Goal: Task Accomplishment & Management: Use online tool/utility

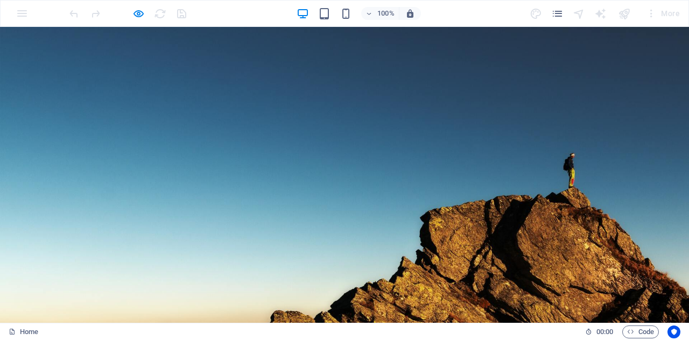
drag, startPoint x: 685, startPoint y: 104, endPoint x: 689, endPoint y: 45, distance: 59.3
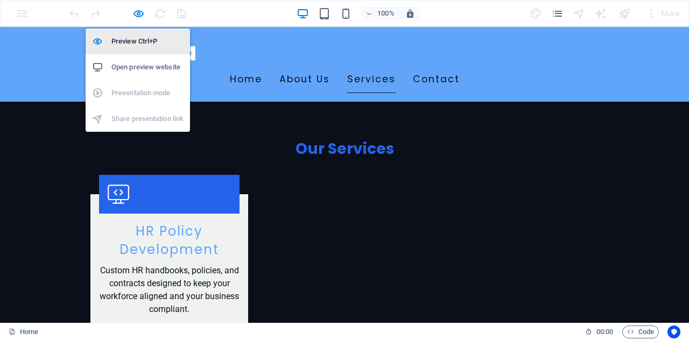
drag, startPoint x: 131, startPoint y: 38, endPoint x: 314, endPoint y: 178, distance: 230.5
click at [131, 38] on h6 "Preview Ctrl+P" at bounding box center [147, 41] width 72 height 13
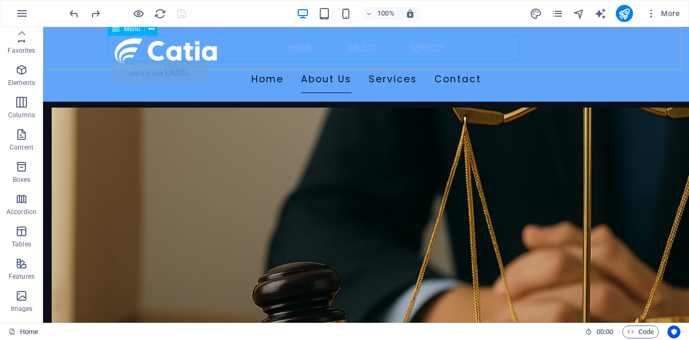
scroll to position [2746, 0]
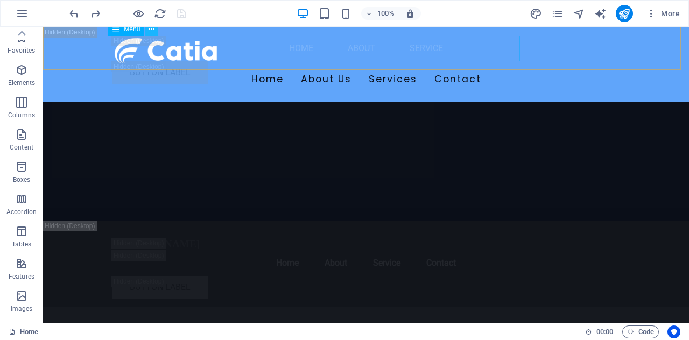
click at [0, 0] on icon at bounding box center [0, 0] width 0 height 0
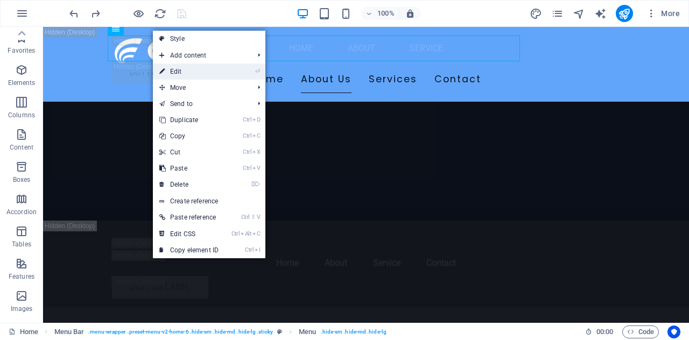
click at [190, 68] on link "⏎ Edit" at bounding box center [189, 72] width 72 height 16
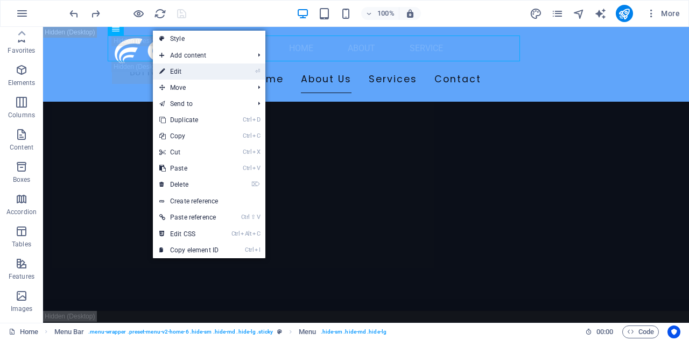
select select
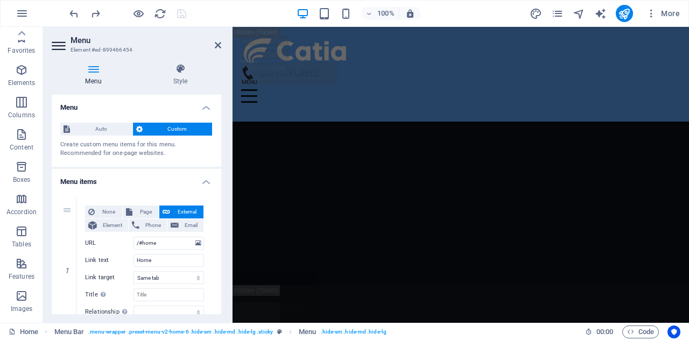
scroll to position [2866, 0]
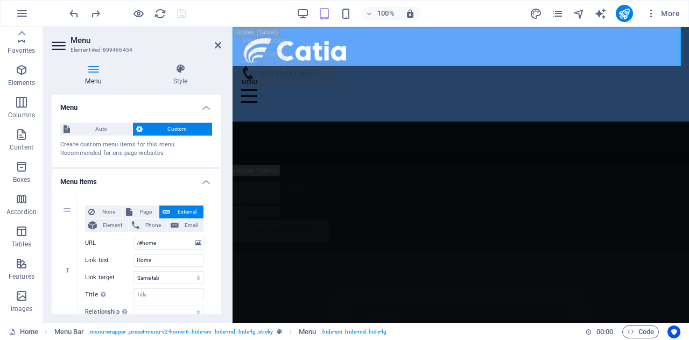
drag, startPoint x: 221, startPoint y: 122, endPoint x: 221, endPoint y: 148, distance: 26.4
click at [221, 148] on div "Menu Style Menu Auto Custom Create custom menu items for this menu. Recommended…" at bounding box center [136, 189] width 187 height 268
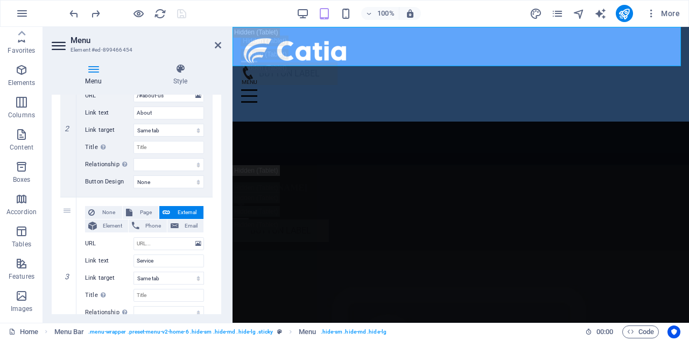
scroll to position [356, 0]
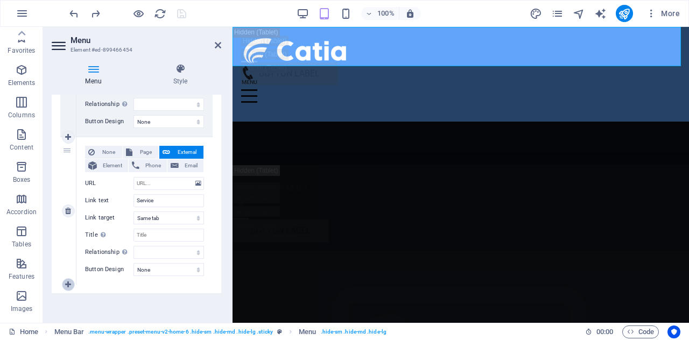
click at [67, 287] on icon at bounding box center [68, 285] width 6 height 8
select select
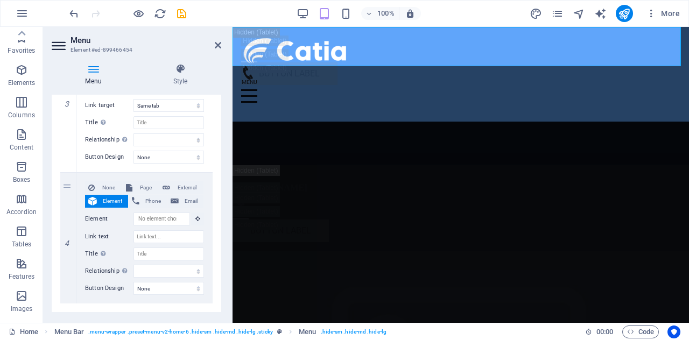
scroll to position [487, 0]
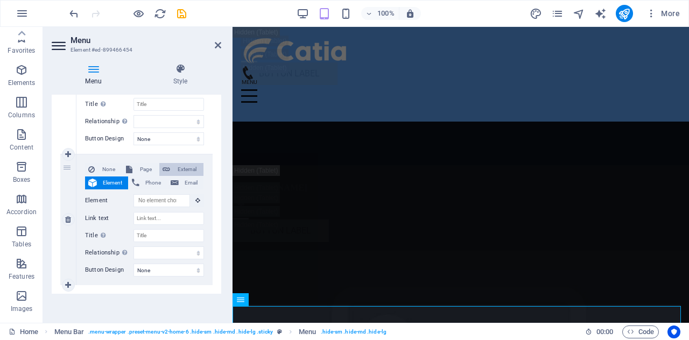
click at [177, 167] on span "External" at bounding box center [186, 169] width 27 height 13
select select
select select "blank"
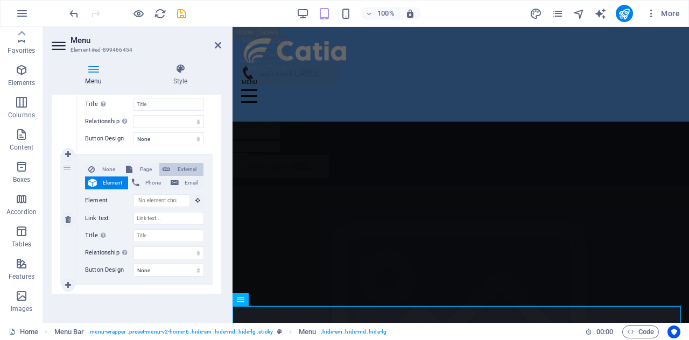
select select
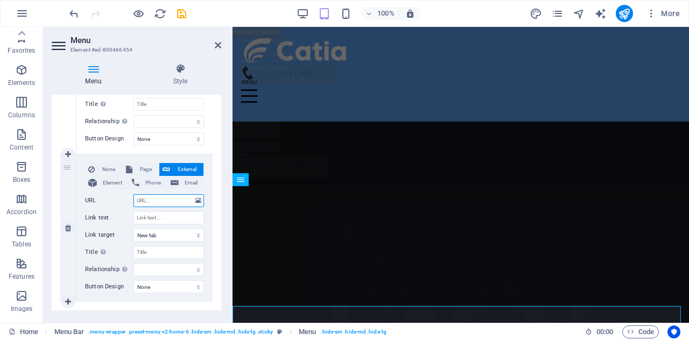
scroll to position [2587, 0]
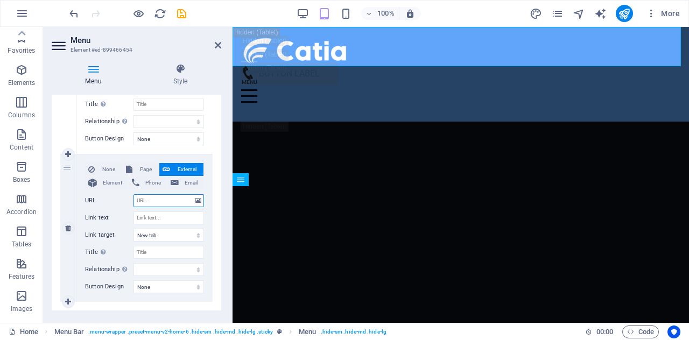
paste input "javascript:void(Tawk_API.toggle())"
type input "javascript:void(Tawk_API.toggle())"
select select
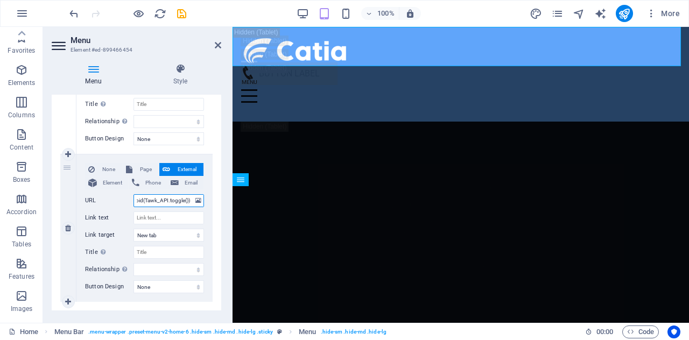
select select
type input "javascript:void(Tawk_API.toggle())"
click at [178, 214] on input "Link text" at bounding box center [169, 218] width 71 height 13
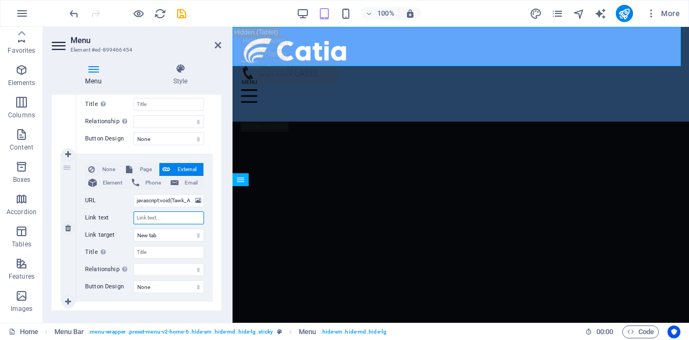
type input "C"
select select
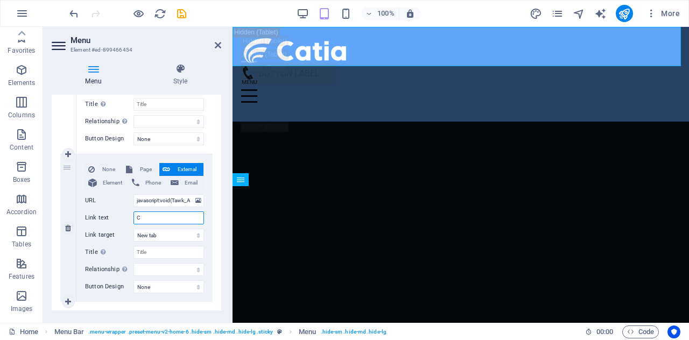
type input "Co"
select select
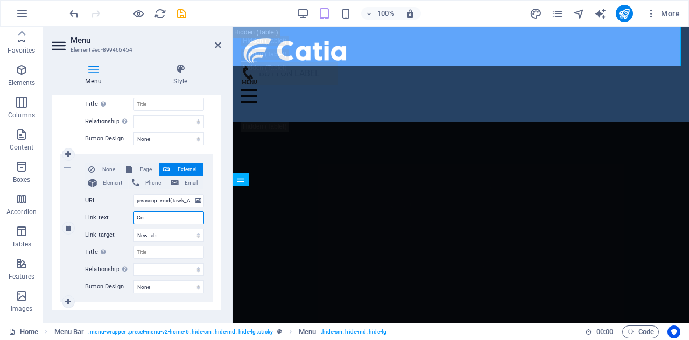
type input "Con"
select select
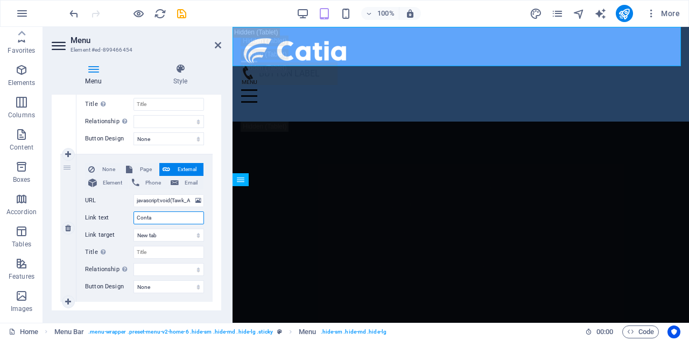
type input "Contac"
select select
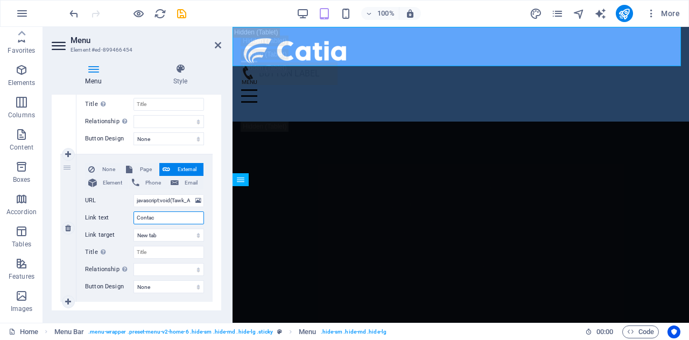
type input "Contact"
select select
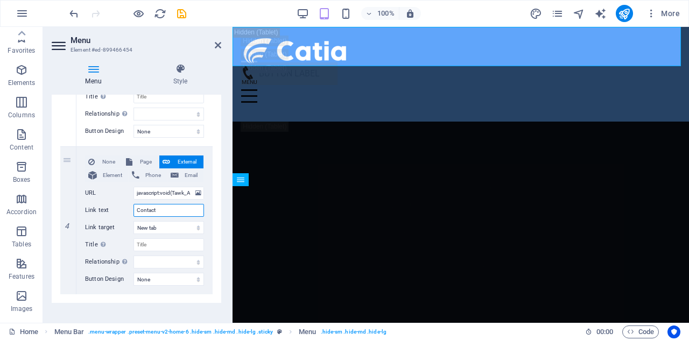
scroll to position [504, 0]
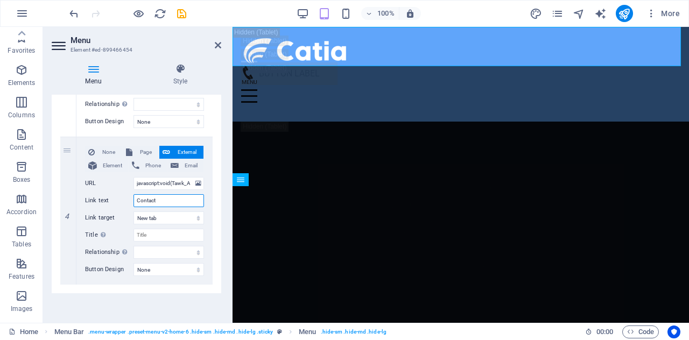
type input "Contact"
click at [174, 217] on select "New tab Same tab Overlay" at bounding box center [169, 218] width 71 height 13
select select
click at [134, 212] on select "New tab Same tab Overlay" at bounding box center [169, 218] width 71 height 13
select select
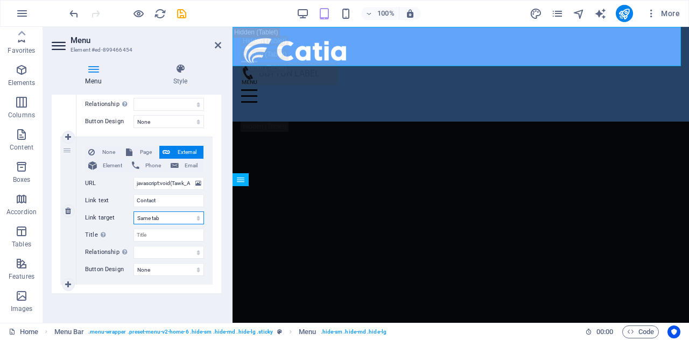
select select
click at [154, 229] on input "Title Additional link description, should not be the same as the link text. The…" at bounding box center [169, 235] width 71 height 13
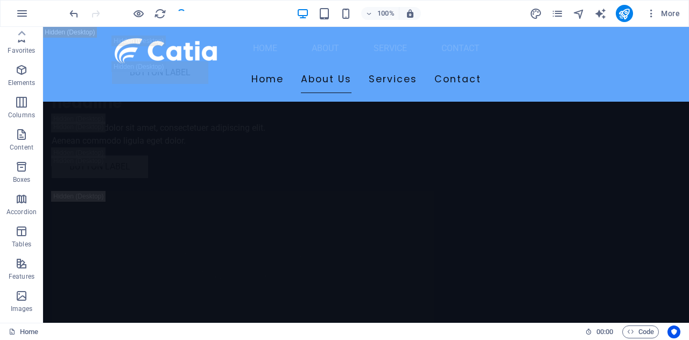
scroll to position [2569, 0]
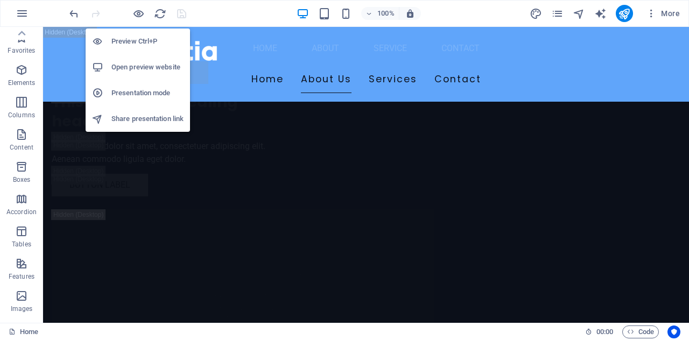
click at [142, 63] on h6 "Open preview website" at bounding box center [147, 67] width 72 height 13
